Goal: Task Accomplishment & Management: Complete application form

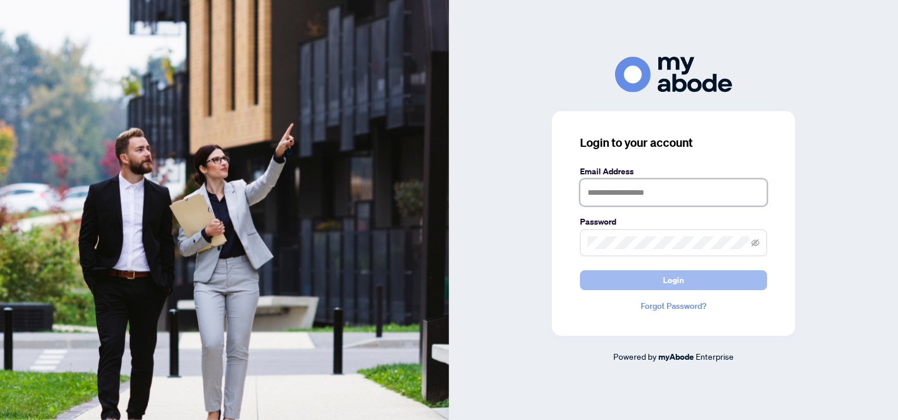
type input "**********"
drag, startPoint x: 670, startPoint y: 275, endPoint x: 662, endPoint y: 271, distance: 9.4
click at [670, 275] on span "Login" at bounding box center [673, 280] width 21 height 19
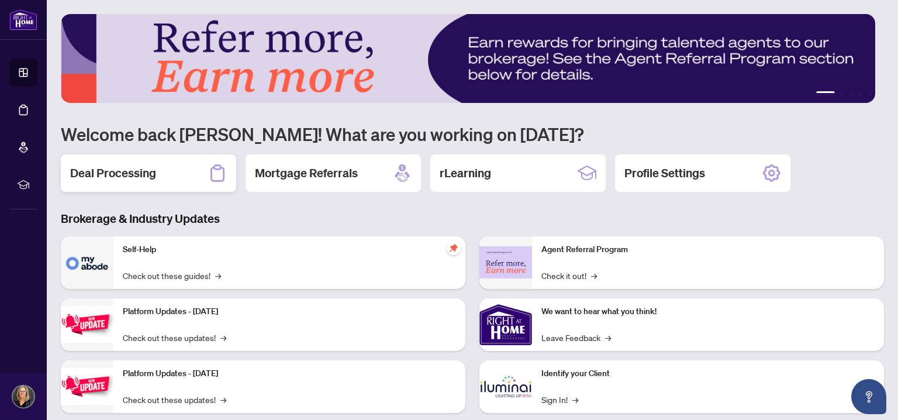
click at [101, 168] on h2 "Deal Processing" at bounding box center [113, 173] width 86 height 16
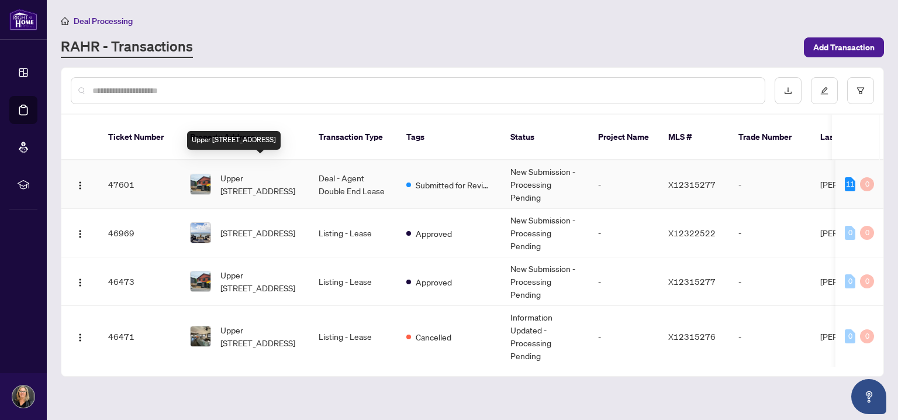
click at [250, 171] on span "Upper [STREET_ADDRESS]" at bounding box center [259, 184] width 79 height 26
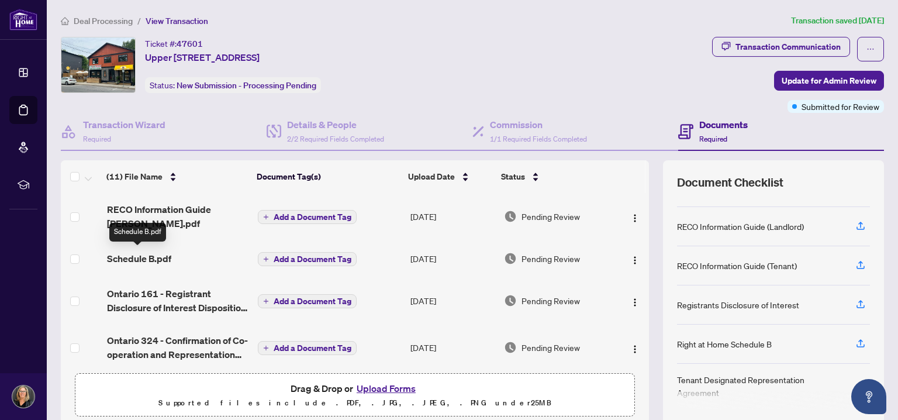
scroll to position [58, 0]
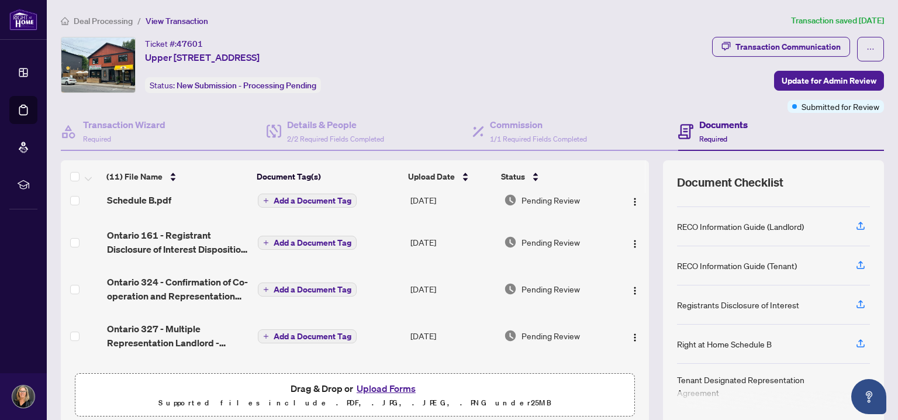
click at [378, 388] on button "Upload Forms" at bounding box center [386, 388] width 66 height 15
click at [387, 388] on button "Upload Forms" at bounding box center [386, 388] width 66 height 15
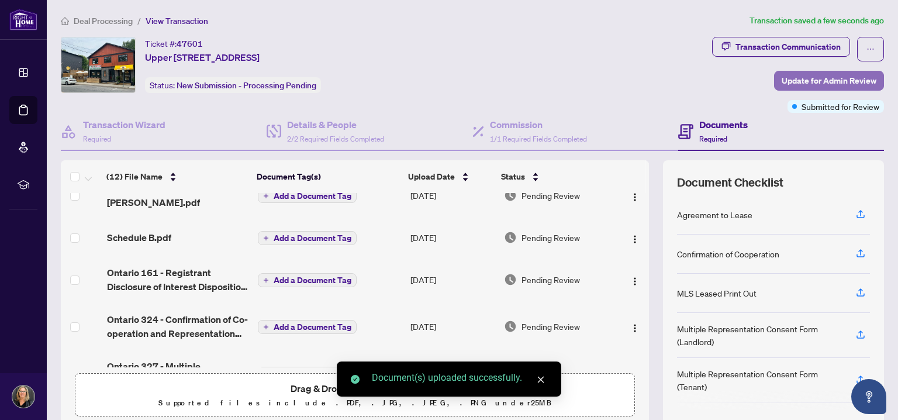
click at [814, 84] on span "Update for Admin Review" at bounding box center [828, 80] width 95 height 19
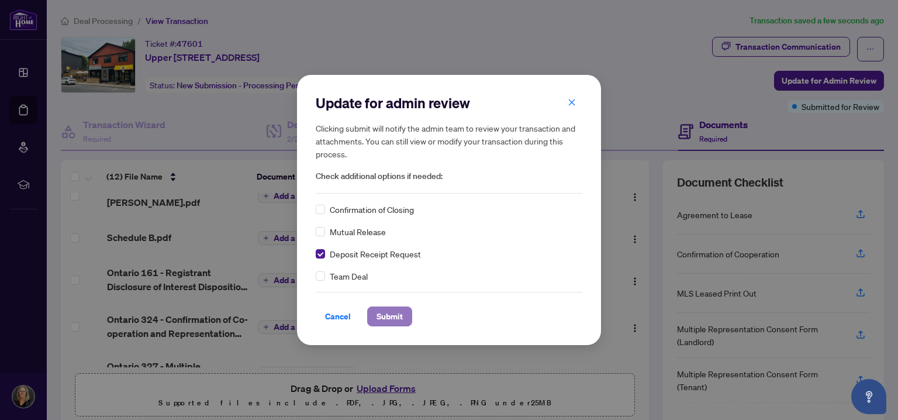
click at [393, 311] on span "Submit" at bounding box center [389, 316] width 26 height 19
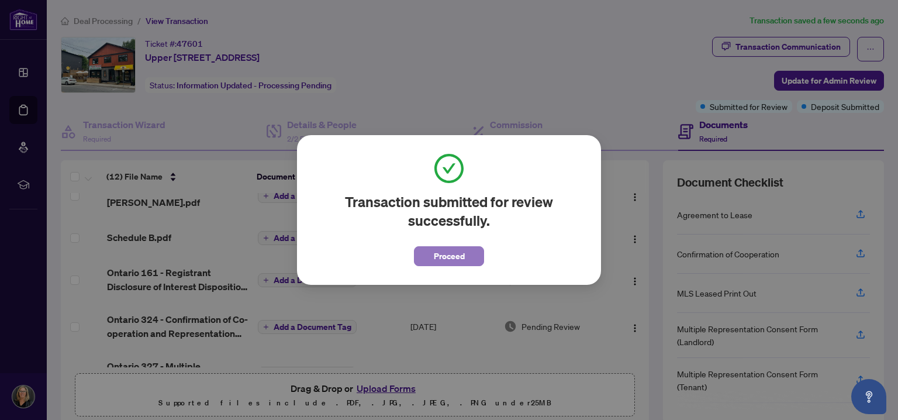
click at [457, 258] on span "Proceed" at bounding box center [449, 256] width 31 height 19
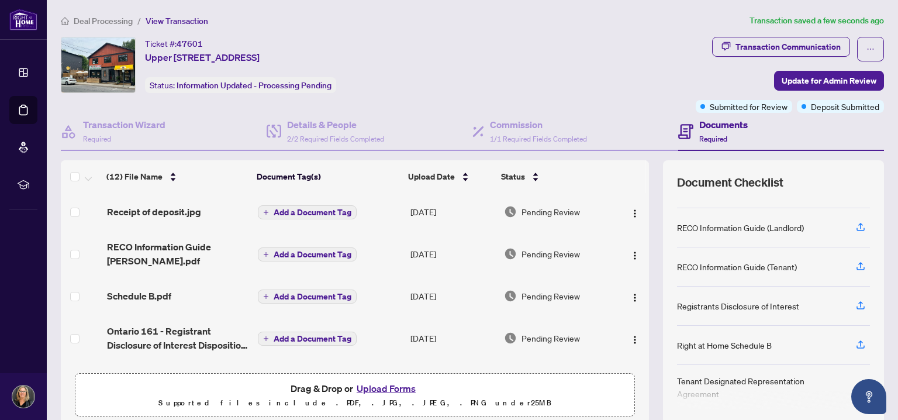
scroll to position [235, 0]
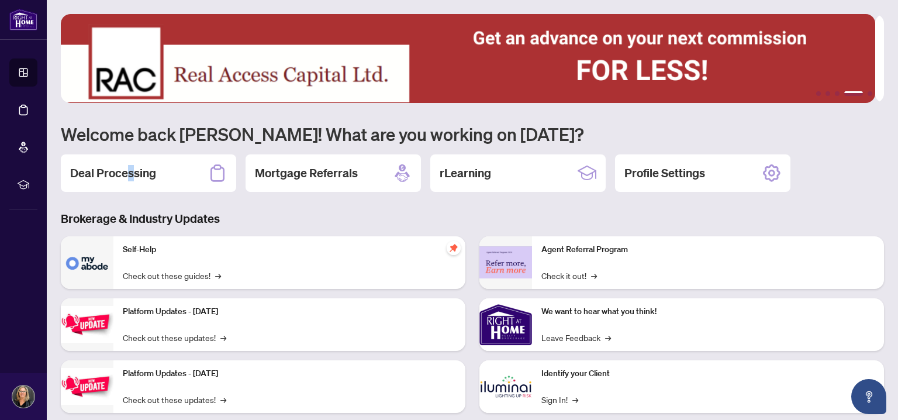
drag, startPoint x: 897, startPoint y: 260, endPoint x: 131, endPoint y: 171, distance: 771.4
click at [131, 171] on h2 "Deal Processing" at bounding box center [113, 173] width 86 height 16
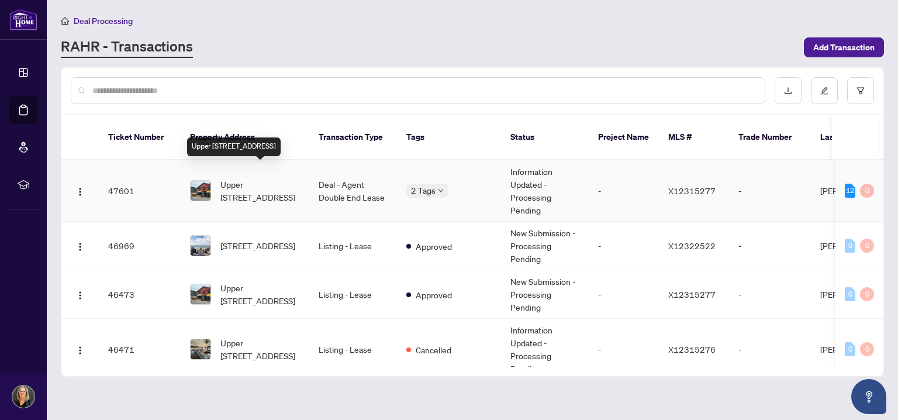
click at [245, 183] on span "Upper [STREET_ADDRESS]" at bounding box center [259, 191] width 79 height 26
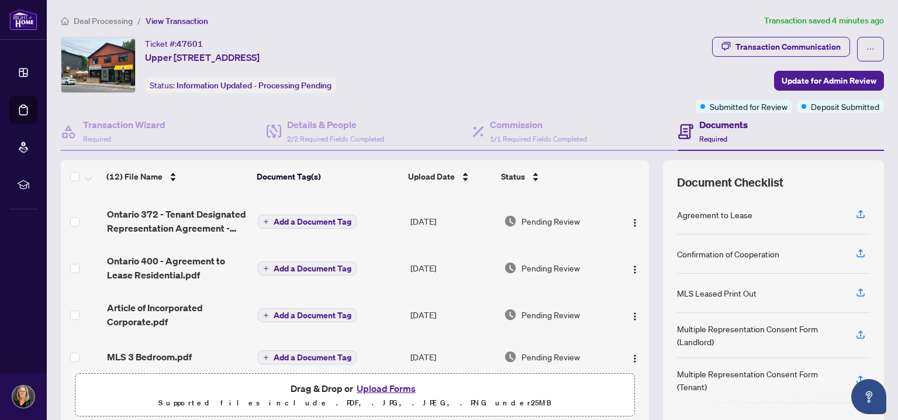
scroll to position [351, 0]
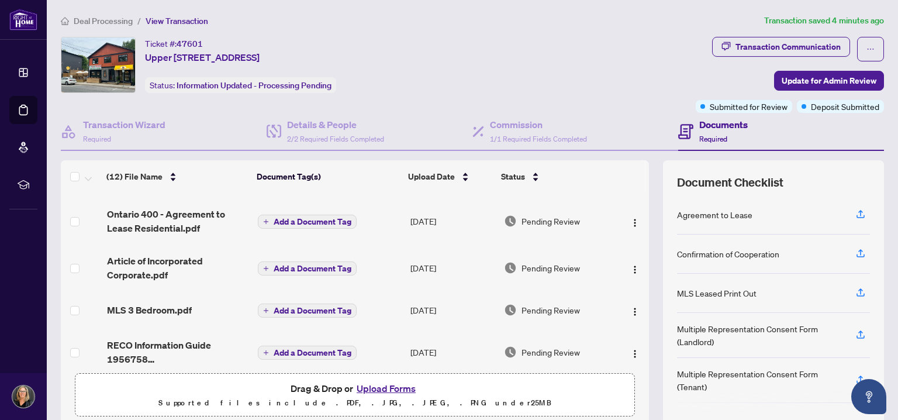
click at [393, 385] on button "Upload Forms" at bounding box center [386, 388] width 66 height 15
